Goal: Task Accomplishment & Management: Manage account settings

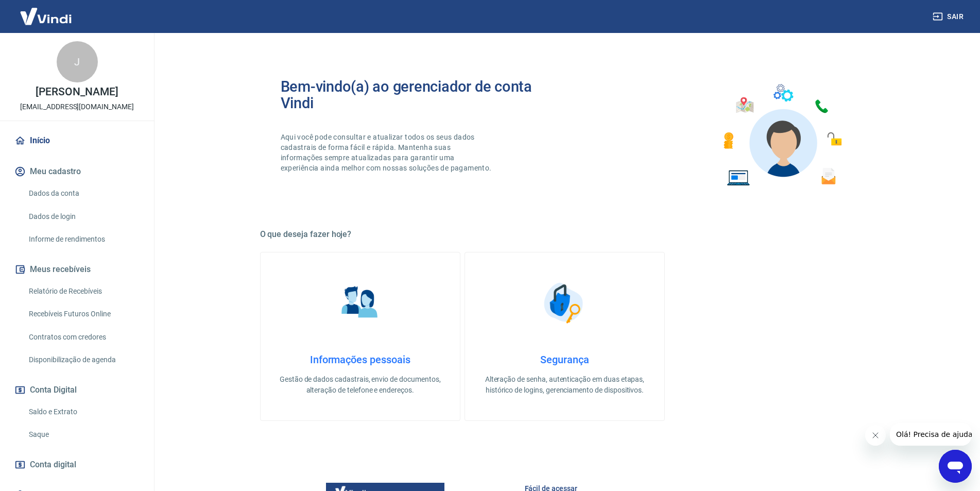
click at [230, 390] on main "Bem-vindo(a) ao gerenciador de conta Vindi Aqui você pode consultar e atualizar…" at bounding box center [564, 262] width 831 height 458
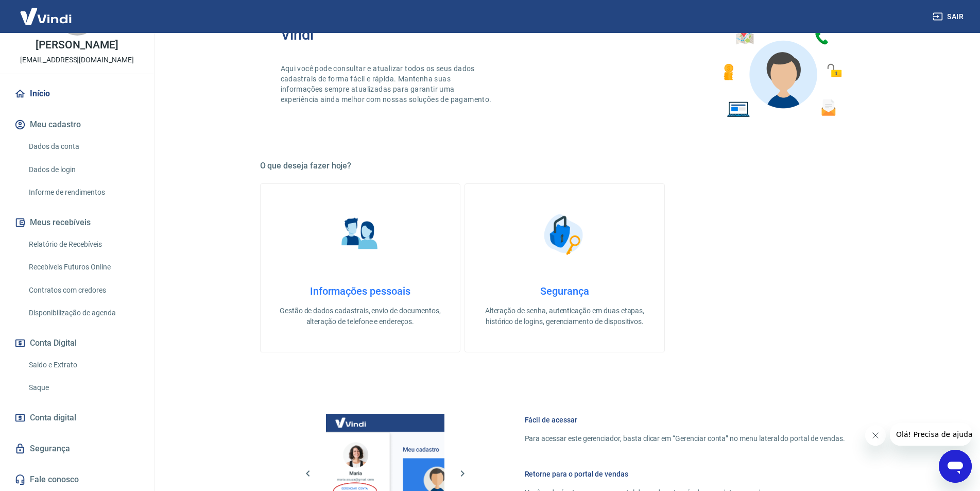
scroll to position [58, 0]
click at [69, 362] on link "Saldo e Extrato" at bounding box center [83, 364] width 117 height 21
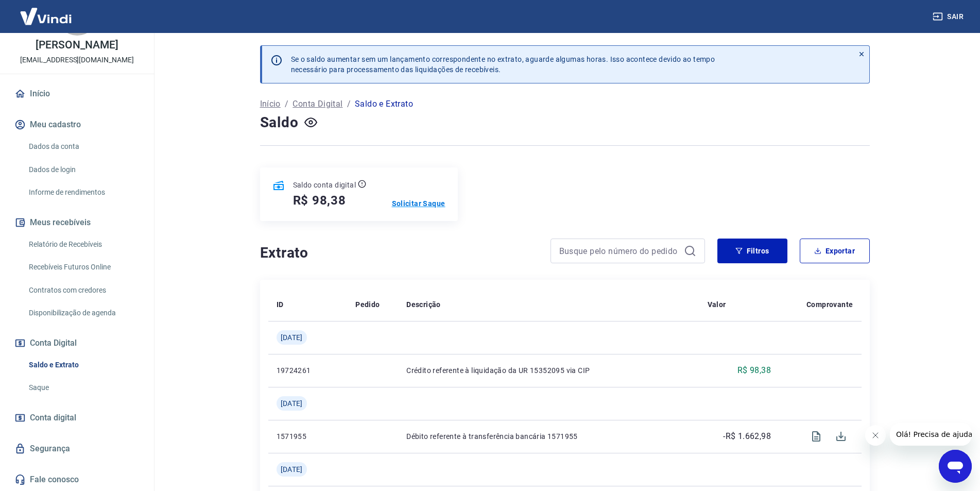
click at [427, 200] on p "Solicitar Saque" at bounding box center [419, 203] width 54 height 10
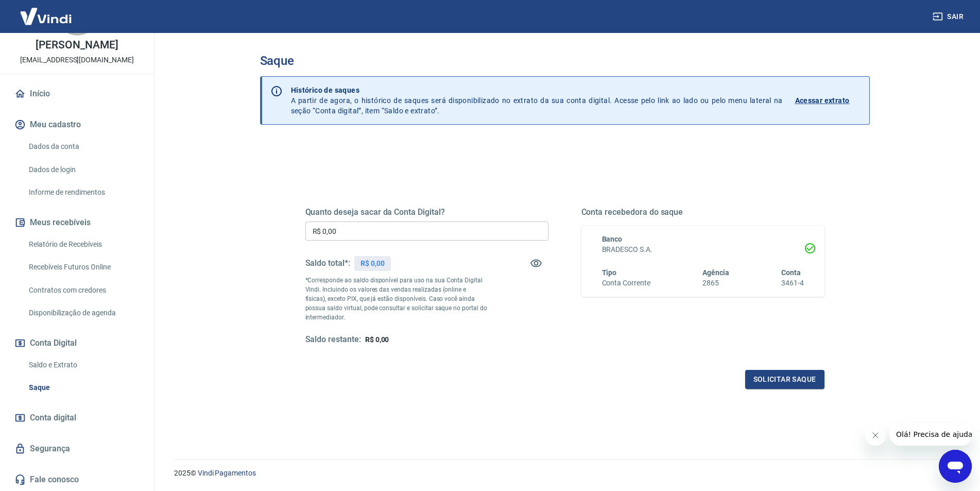
click at [428, 231] on input "R$ 0,00" at bounding box center [426, 230] width 243 height 19
type input "R$ 98,38"
click at [771, 375] on button "Solicitar saque" at bounding box center [784, 379] width 79 height 19
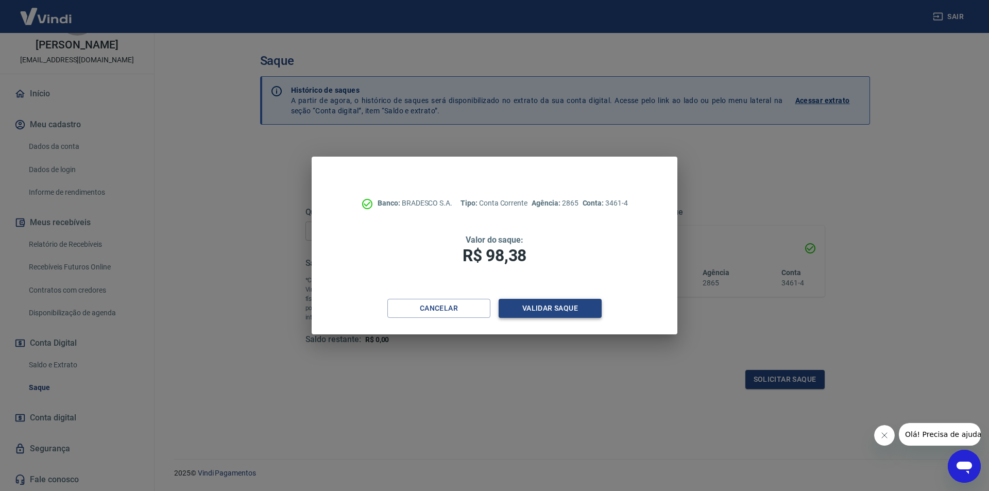
click at [559, 307] on button "Validar saque" at bounding box center [550, 308] width 103 height 19
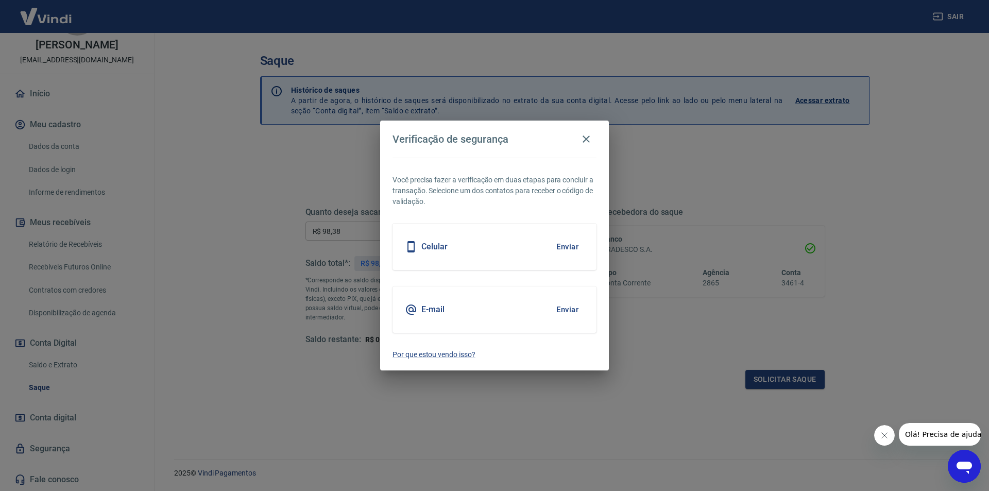
click at [523, 245] on div "Celular Enviar" at bounding box center [494, 247] width 204 height 46
click at [566, 251] on button "Enviar" at bounding box center [567, 247] width 33 height 22
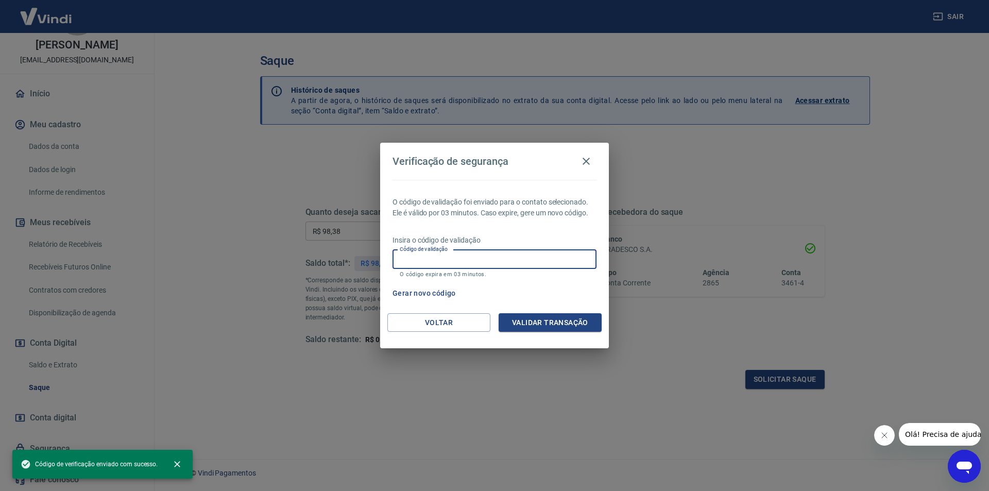
drag, startPoint x: 570, startPoint y: 259, endPoint x: 543, endPoint y: 227, distance: 40.9
click at [570, 259] on input "Código de validação" at bounding box center [494, 259] width 204 height 19
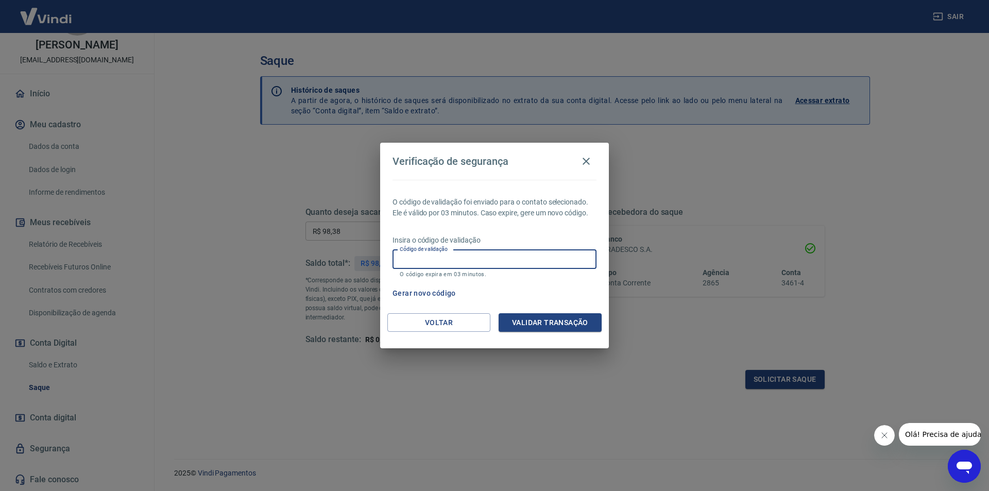
click at [526, 265] on input "Código de validação" at bounding box center [494, 259] width 204 height 19
click at [520, 260] on input "Código de validação" at bounding box center [494, 259] width 204 height 19
click at [551, 282] on div "O código de validação foi enviado para o contato selecionado. Ele é válido por …" at bounding box center [494, 246] width 229 height 133
click at [523, 255] on input "Código de validação" at bounding box center [494, 259] width 204 height 19
click at [559, 299] on div "Gerar novo código" at bounding box center [492, 293] width 208 height 19
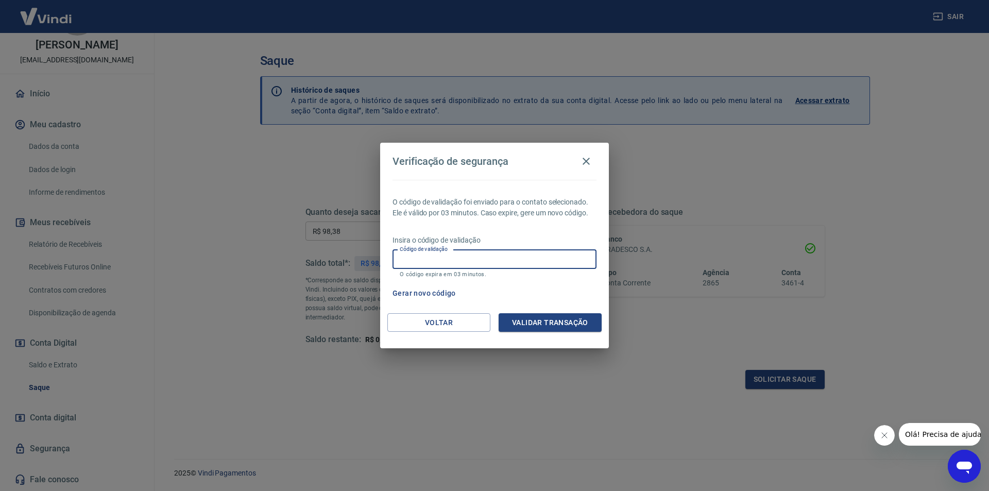
click at [503, 256] on input "Código de validação" at bounding box center [494, 259] width 204 height 19
click at [426, 323] on button "Voltar" at bounding box center [438, 322] width 103 height 19
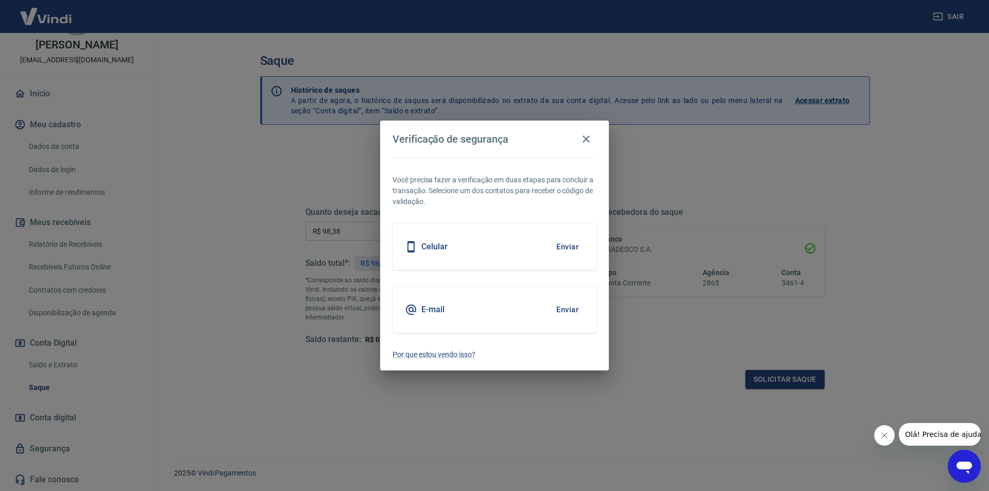
drag, startPoint x: 420, startPoint y: 305, endPoint x: 516, endPoint y: 221, distance: 127.8
click at [517, 222] on div "Você precisa fazer a verificação em duas etapas para concluir a transação. Sele…" at bounding box center [494, 264] width 229 height 213
click at [573, 244] on button "Enviar" at bounding box center [567, 247] width 33 height 22
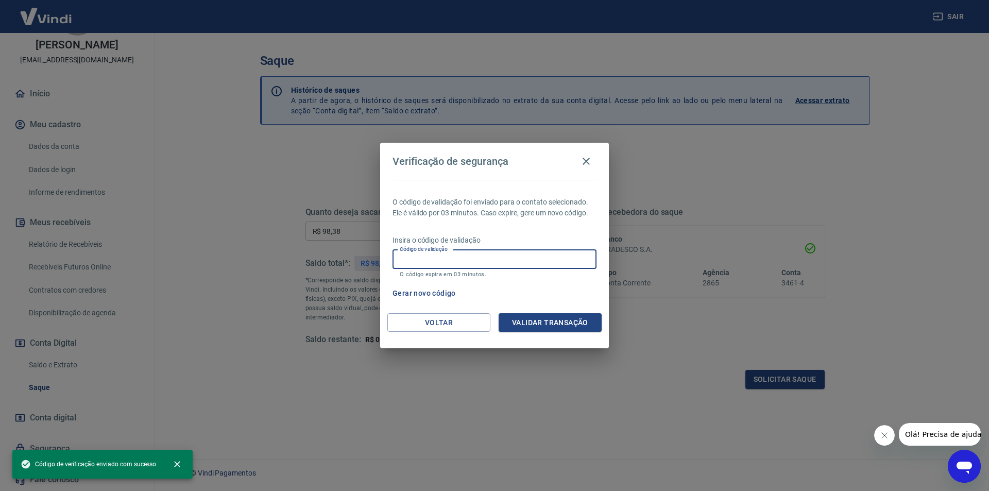
click at [494, 251] on input "Código de validação" at bounding box center [494, 259] width 204 height 19
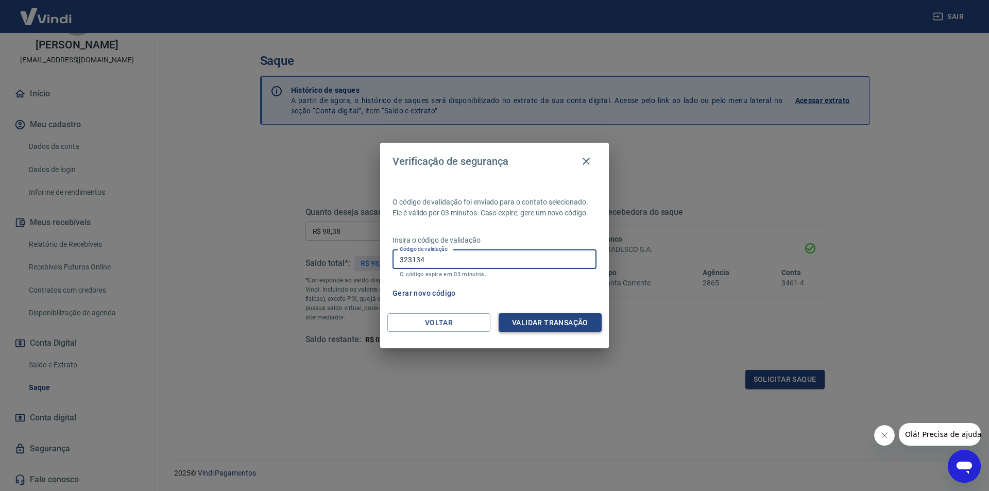
type input "323134"
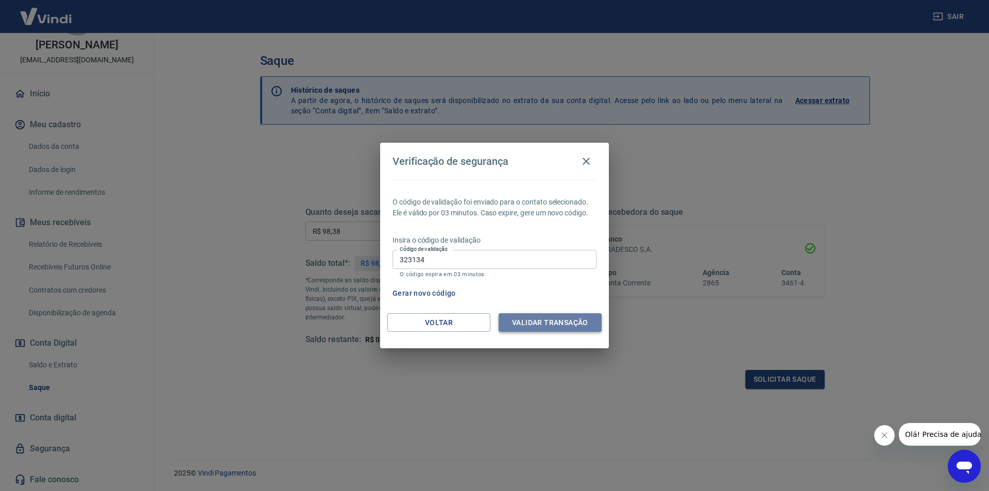
click at [525, 324] on button "Validar transação" at bounding box center [550, 322] width 103 height 19
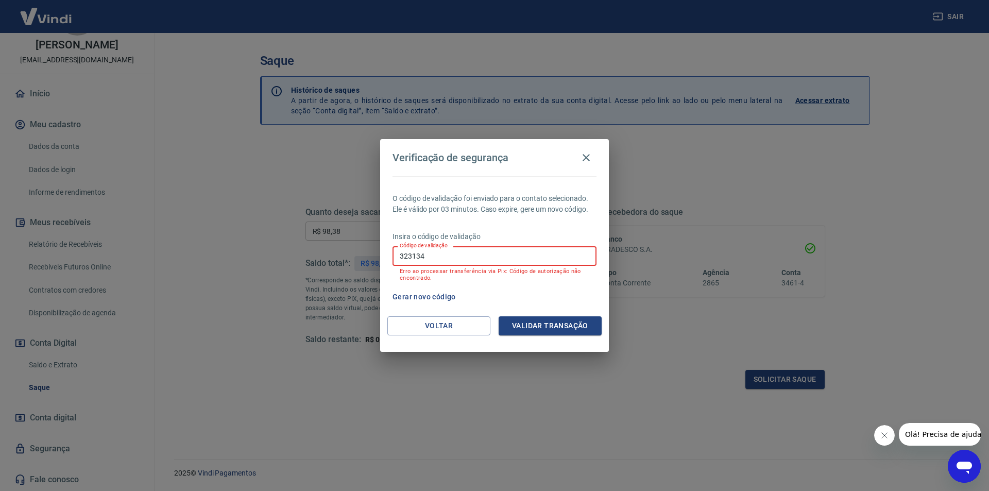
drag, startPoint x: 447, startPoint y: 253, endPoint x: 287, endPoint y: 235, distance: 160.7
click at [287, 235] on div "Verificação de segurança O código de validação foi enviado para o contato selec…" at bounding box center [494, 245] width 989 height 491
click at [525, 256] on input "Código de validação" at bounding box center [494, 255] width 204 height 19
click at [423, 324] on button "Voltar" at bounding box center [438, 325] width 103 height 19
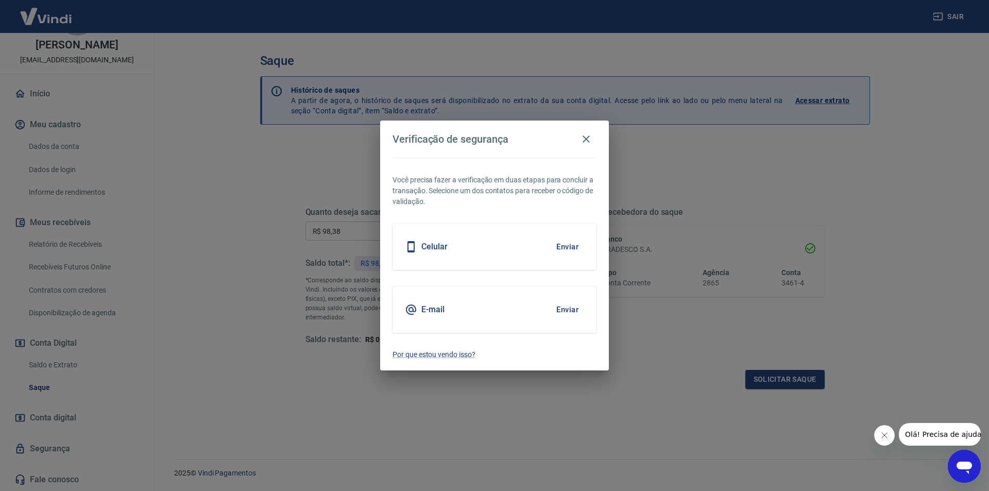
click at [424, 303] on div "E-mail" at bounding box center [425, 309] width 40 height 12
click at [575, 312] on button "Enviar" at bounding box center [567, 310] width 33 height 22
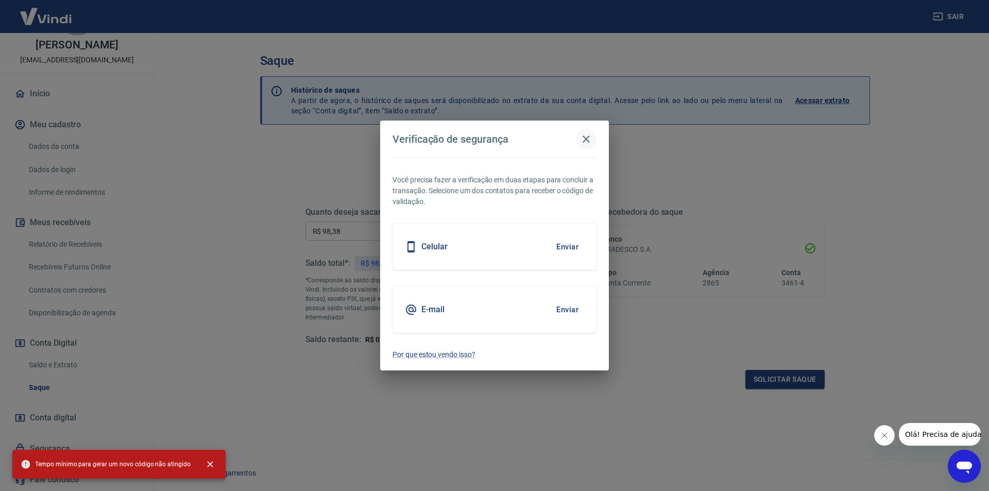
click at [590, 140] on icon "button" at bounding box center [586, 139] width 12 height 12
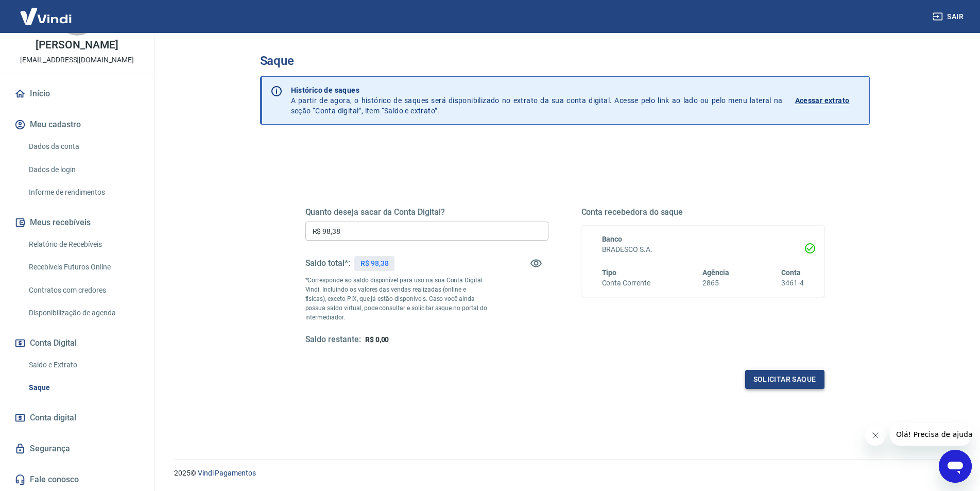
click at [799, 381] on button "Solicitar saque" at bounding box center [784, 379] width 79 height 19
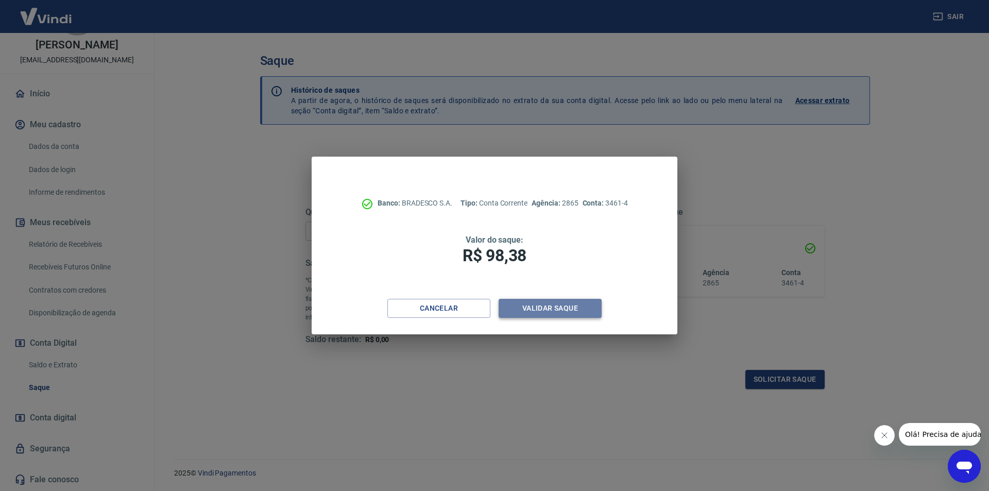
click at [555, 312] on button "Validar saque" at bounding box center [550, 308] width 103 height 19
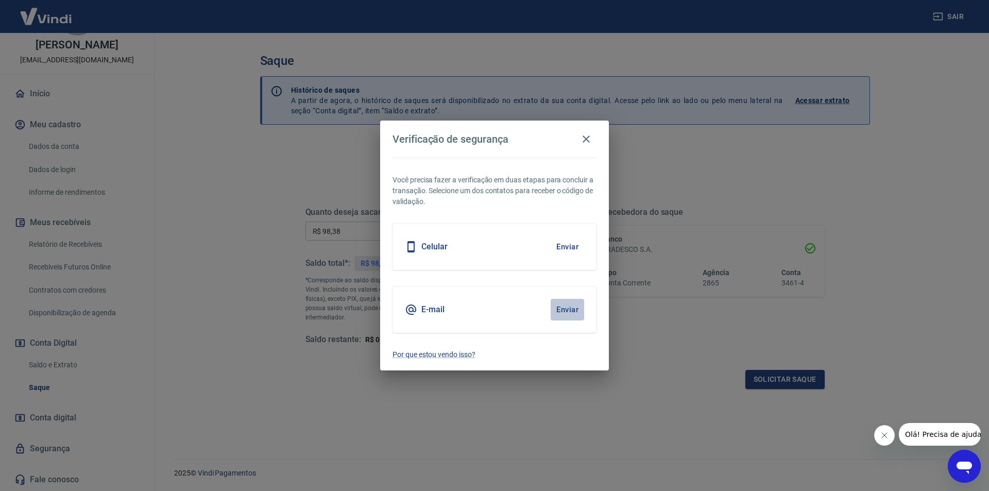
click at [569, 308] on button "Enviar" at bounding box center [567, 310] width 33 height 22
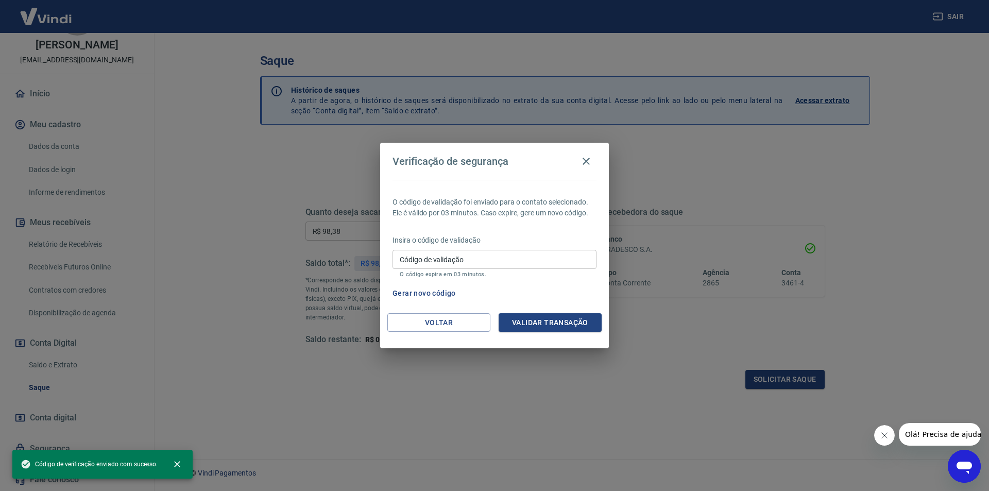
click at [496, 258] on input "Código de validação" at bounding box center [494, 259] width 204 height 19
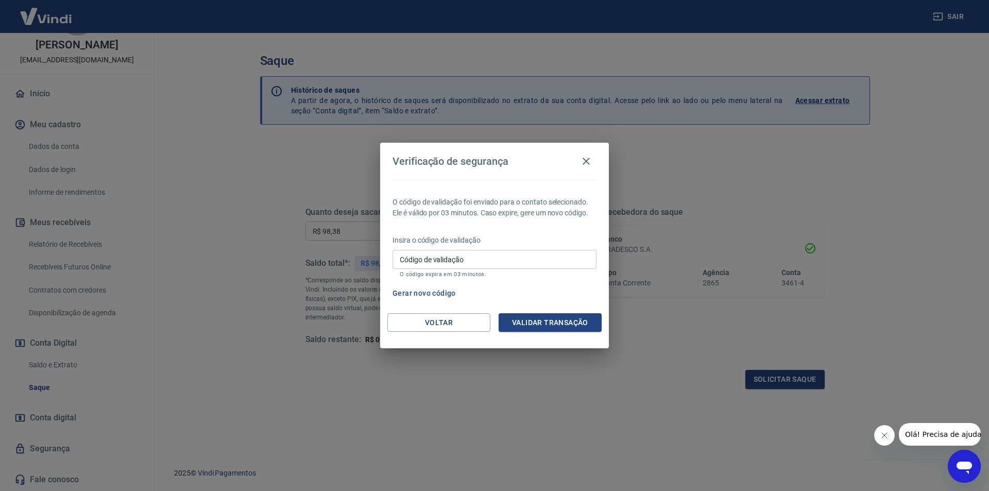
click at [521, 260] on input "Código de validação" at bounding box center [494, 259] width 204 height 19
type input "179950"
click at [558, 317] on button "Validar transação" at bounding box center [550, 322] width 103 height 19
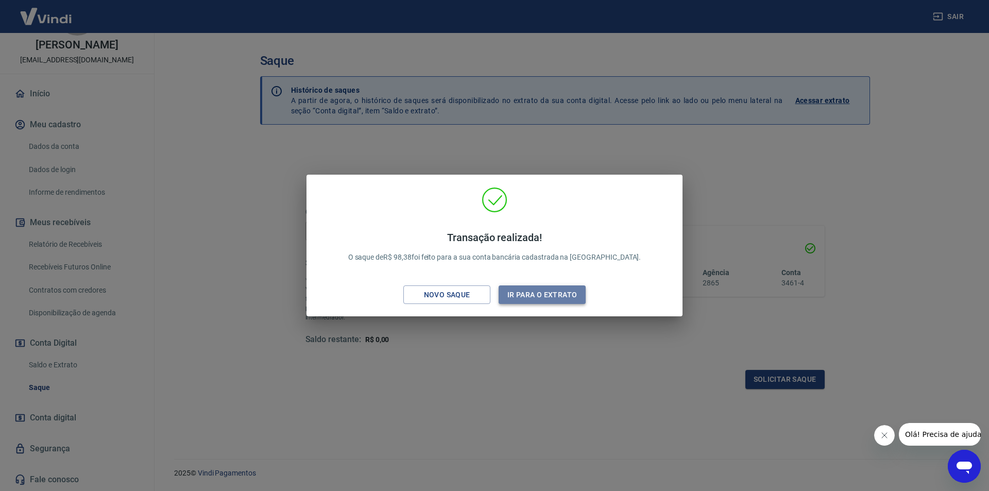
click at [526, 295] on button "Ir para o extrato" at bounding box center [542, 294] width 87 height 19
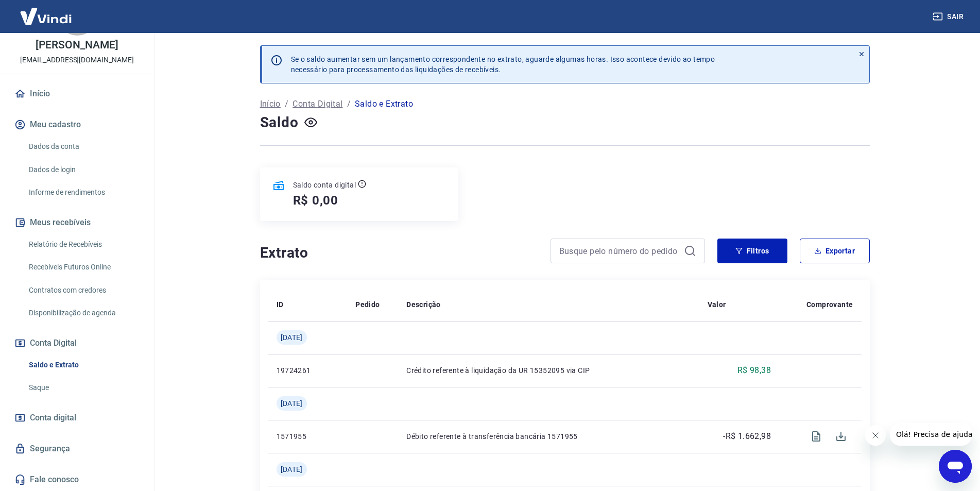
scroll to position [35, 0]
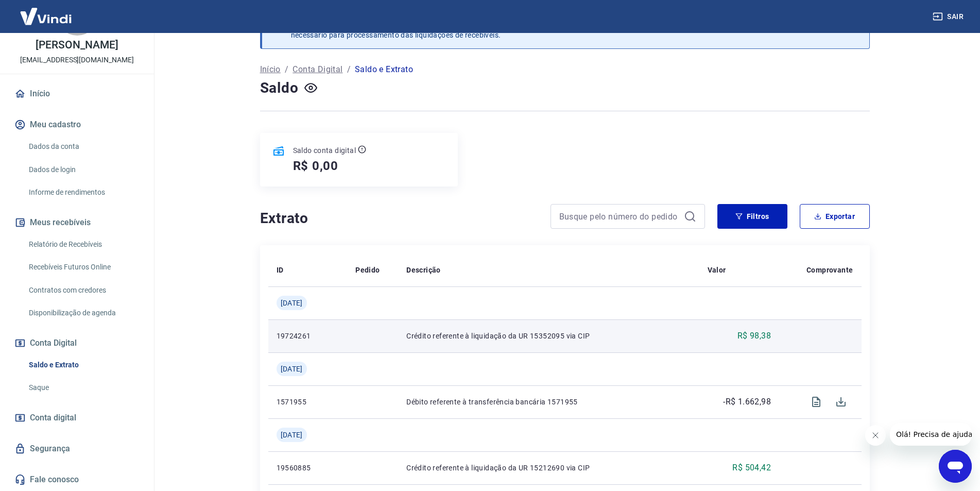
drag, startPoint x: 529, startPoint y: 336, endPoint x: 521, endPoint y: 339, distance: 9.0
click at [528, 336] on p "Crédito referente à liquidação da UR 15352095 via CIP" at bounding box center [548, 336] width 284 height 10
click at [762, 335] on p "R$ 98,38" at bounding box center [753, 336] width 33 height 12
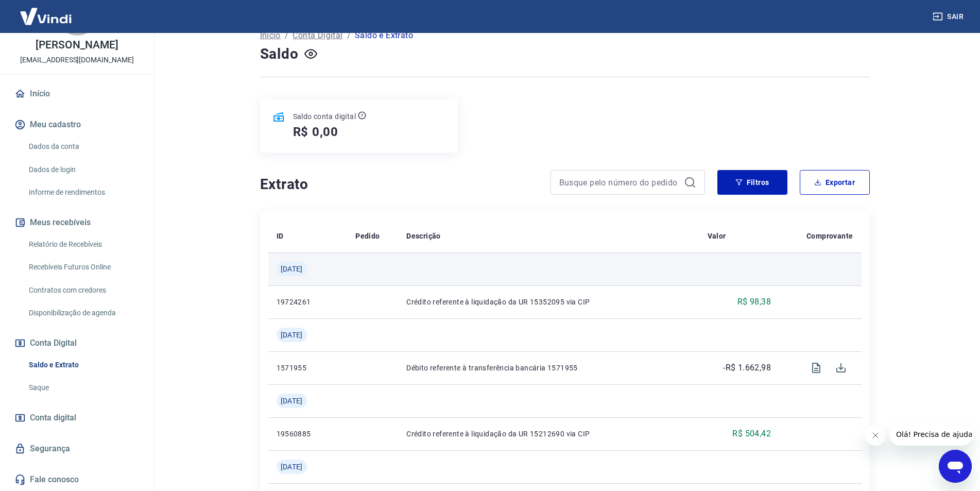
click at [303, 267] on span "Qua, 16 jul" at bounding box center [292, 269] width 22 height 10
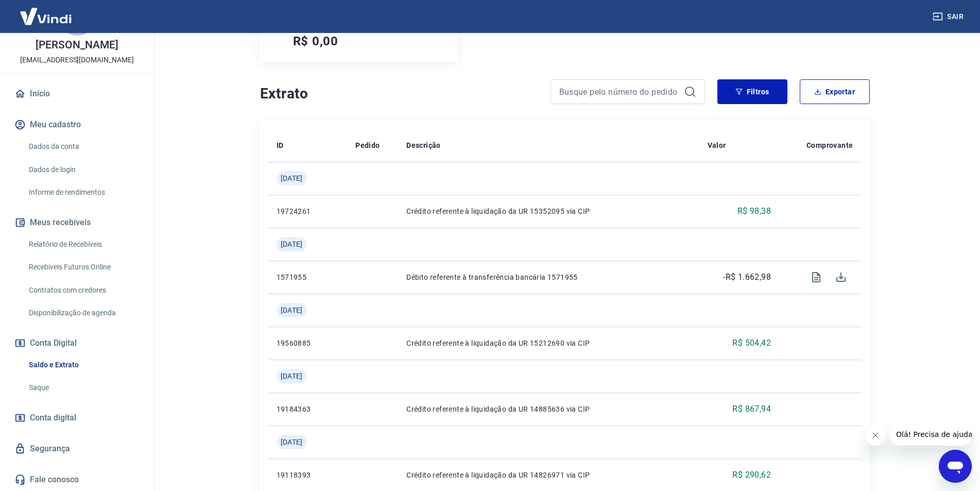
scroll to position [138, 0]
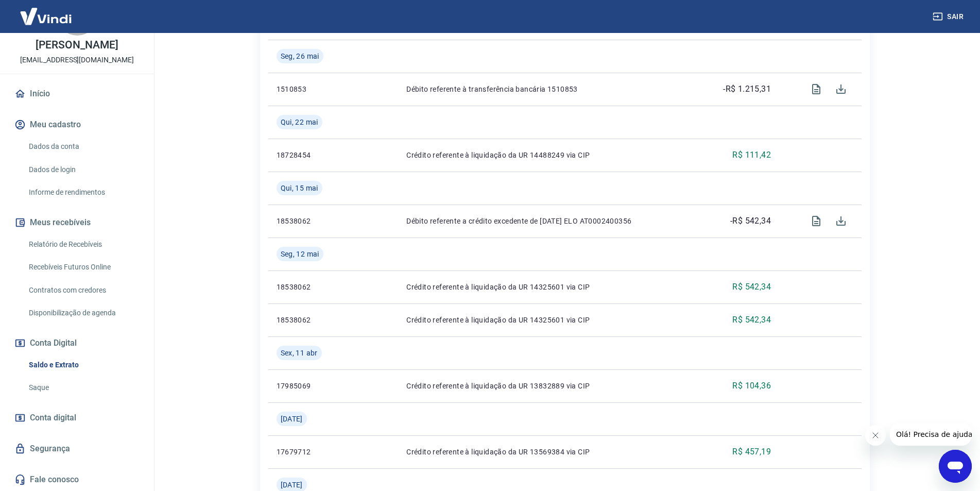
scroll to position [721, 0]
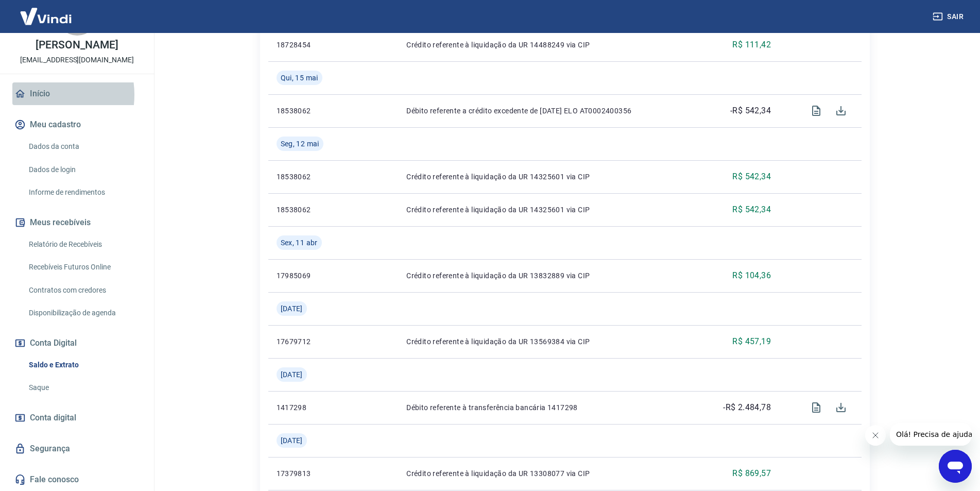
click at [39, 94] on link "Início" at bounding box center [76, 93] width 129 height 23
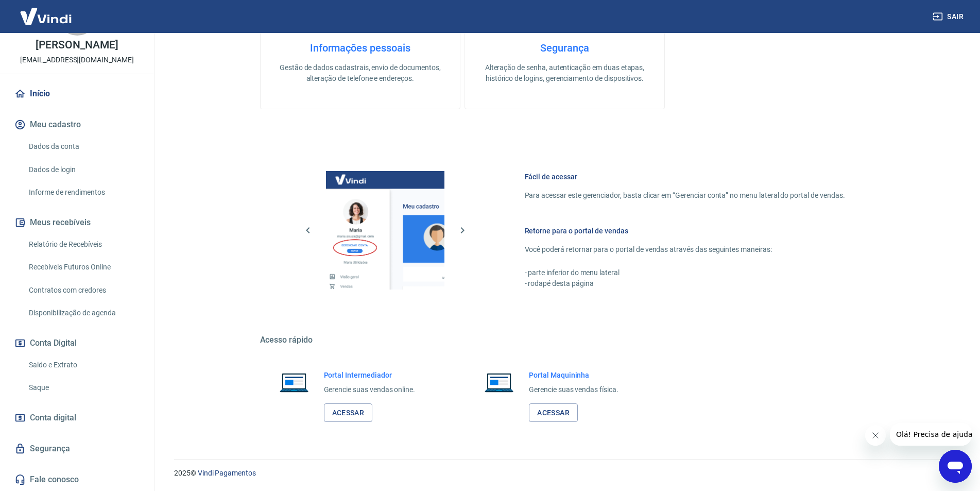
scroll to position [312, 0]
click at [365, 411] on link "Acessar" at bounding box center [348, 412] width 49 height 19
